Goal: Connect with others: Participate in discussion

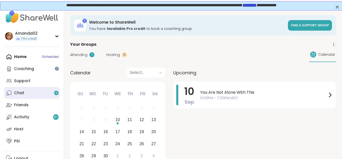
click at [23, 91] on div "Chat 4" at bounding box center [19, 93] width 10 height 6
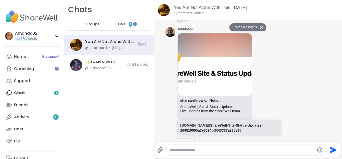
click at [119, 27] on div "DMs 1" at bounding box center [125, 24] width 25 height 12
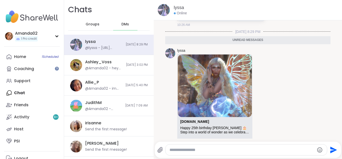
scroll to position [1324, 0]
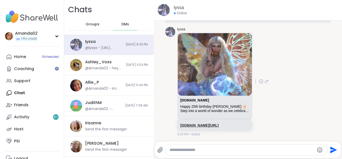
click at [219, 123] on link "[DOMAIN_NAME][URL]" at bounding box center [199, 125] width 38 height 4
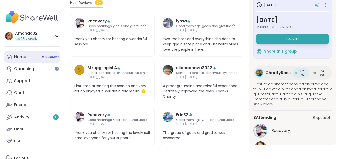
click at [42, 57] on span "1 Scheduled" at bounding box center [50, 57] width 17 height 4
